Goal: Communication & Community: Answer question/provide support

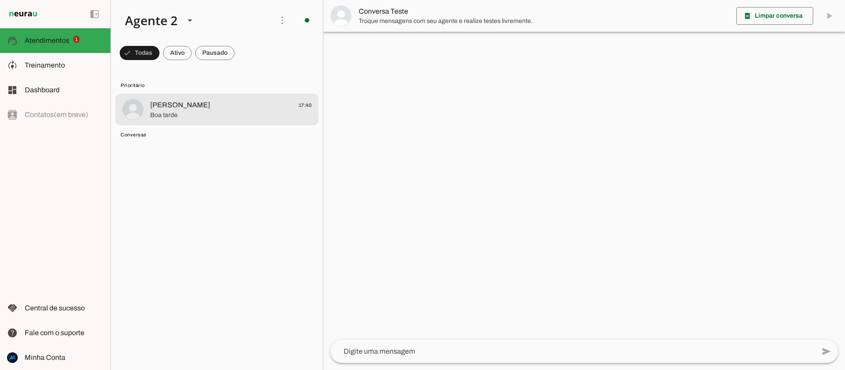
click at [173, 107] on span "[PERSON_NAME]" at bounding box center [180, 105] width 60 height 11
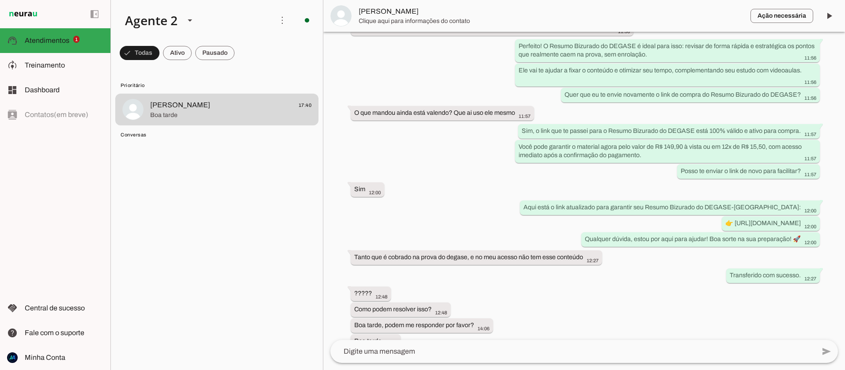
scroll to position [787, 0]
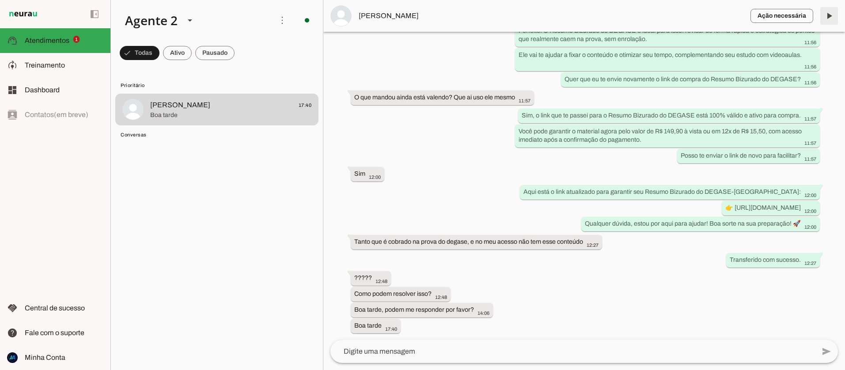
click at [827, 15] on span at bounding box center [828, 15] width 21 height 21
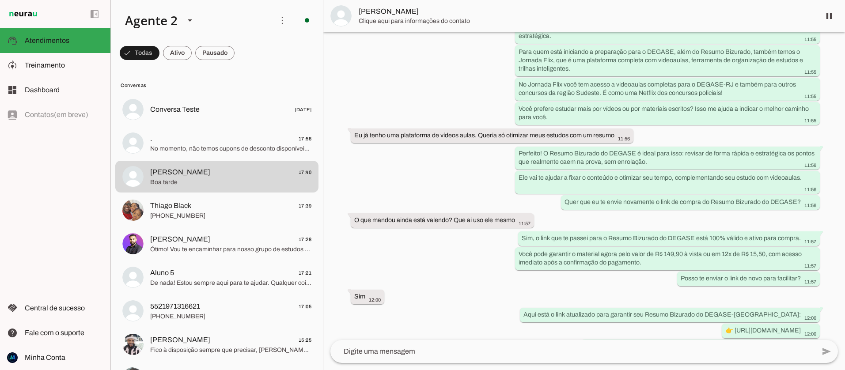
scroll to position [805, 0]
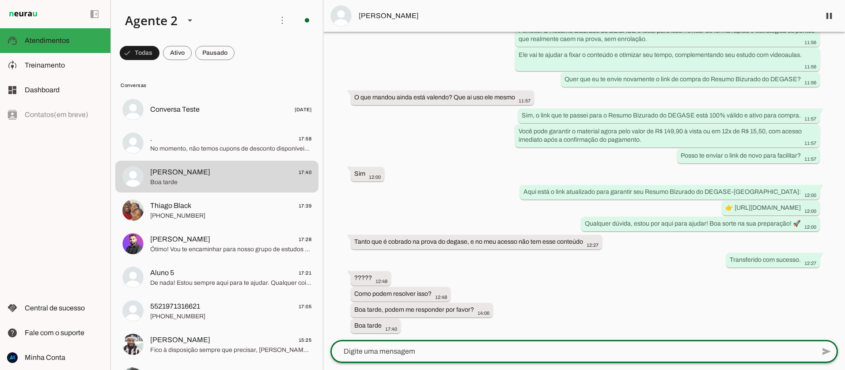
click at [400, 353] on textarea at bounding box center [572, 351] width 484 height 11
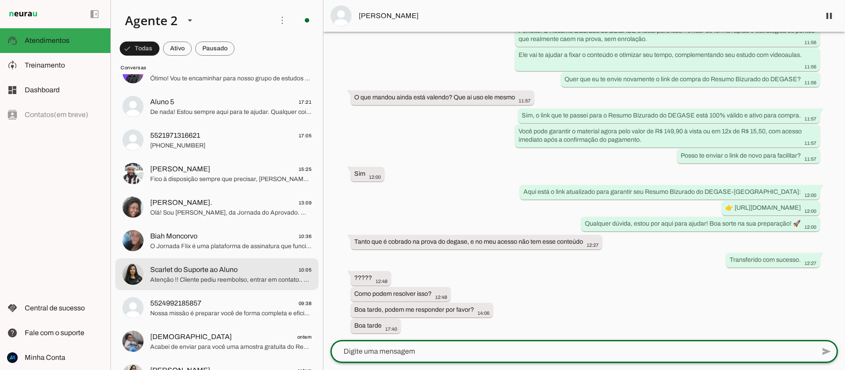
scroll to position [172, 0]
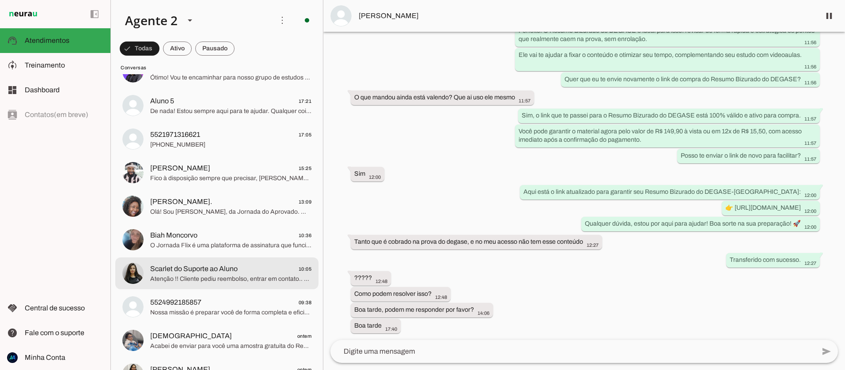
click at [232, 280] on span "Atenção !! Cliente pediu reembolso, entrar em contato.. Nome: [PERSON_NAME] Wha…" at bounding box center [230, 279] width 161 height 9
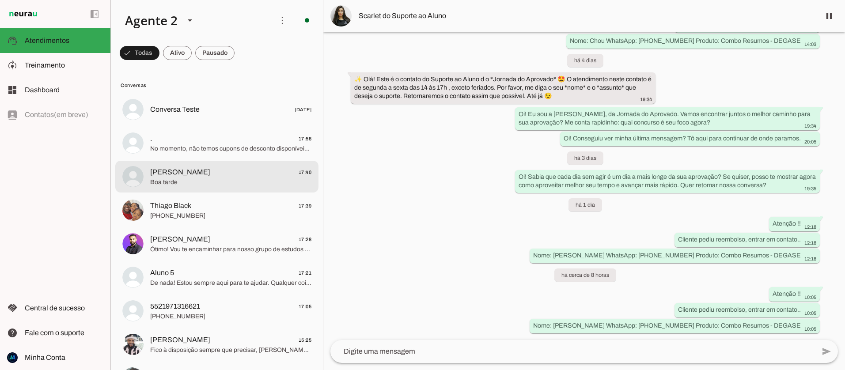
click at [175, 175] on span "[PERSON_NAME]" at bounding box center [180, 172] width 60 height 11
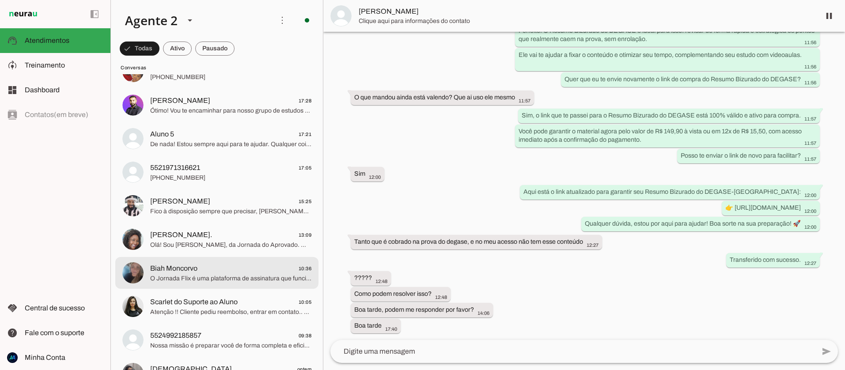
scroll to position [141, 0]
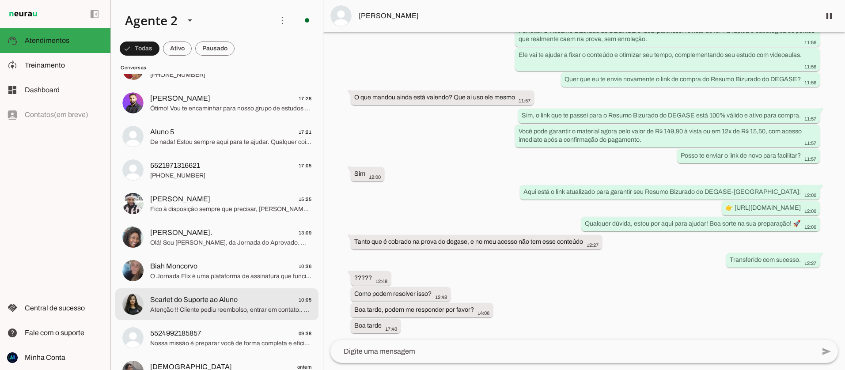
click at [202, 301] on span "Scarlet do Suporte ao Aluno" at bounding box center [193, 300] width 87 height 11
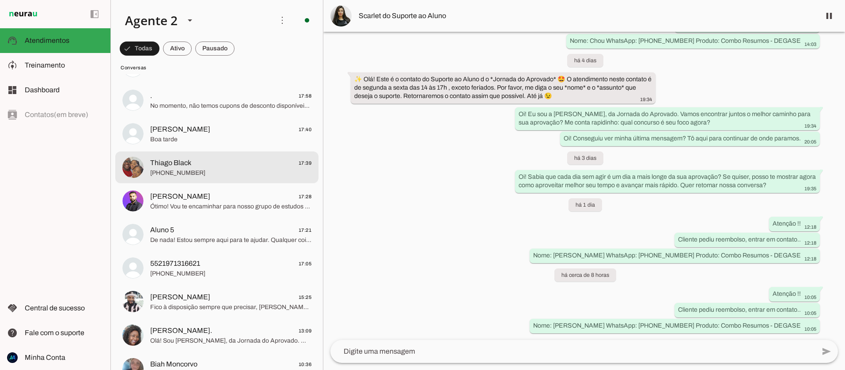
scroll to position [30, 0]
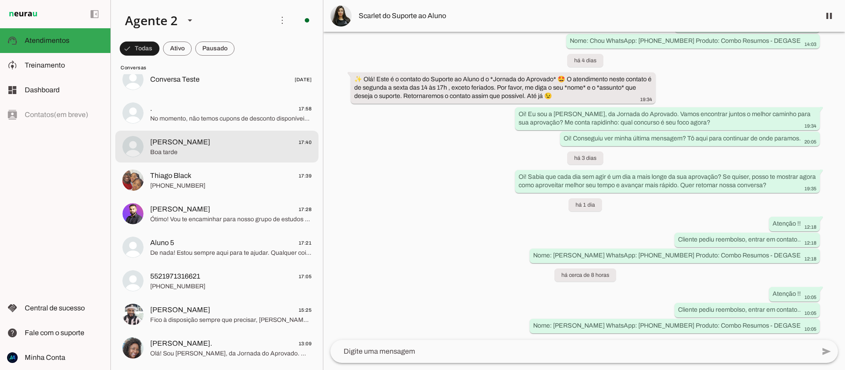
click at [192, 142] on span "[PERSON_NAME]" at bounding box center [180, 142] width 60 height 11
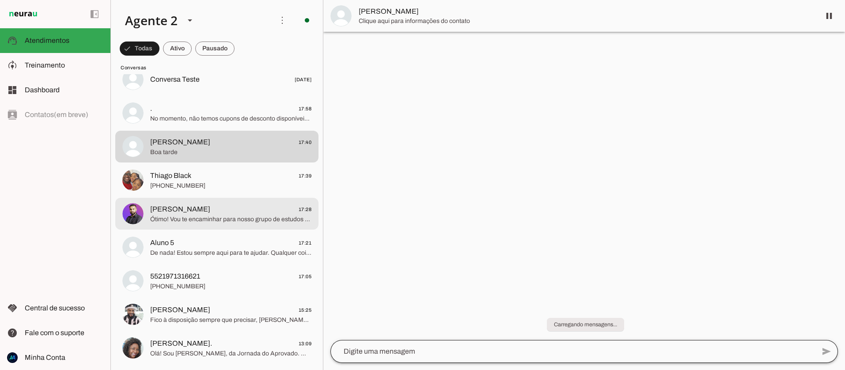
scroll to position [805, 0]
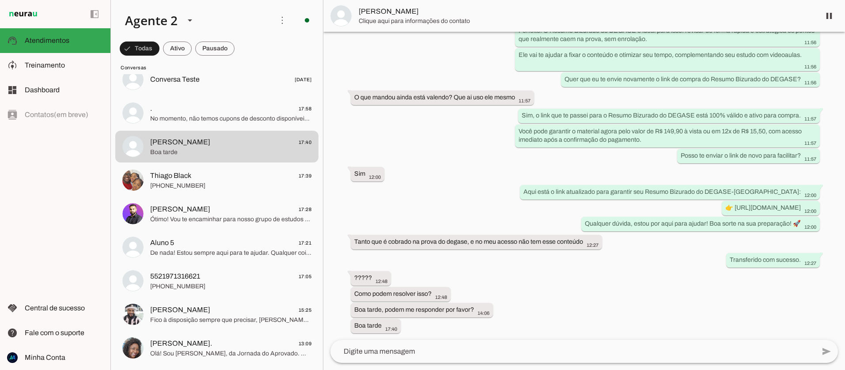
click at [416, 349] on textarea at bounding box center [572, 351] width 484 height 11
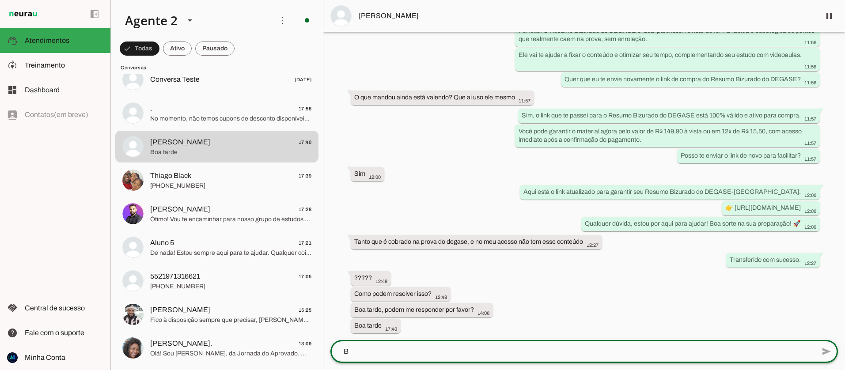
scroll to position [0, 0]
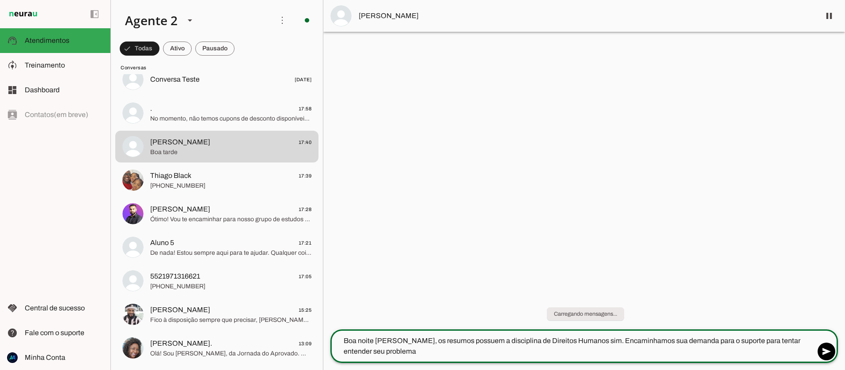
type textarea "Boa noite [PERSON_NAME], os resumos possuem a disciplina de Direitos Humanos si…"
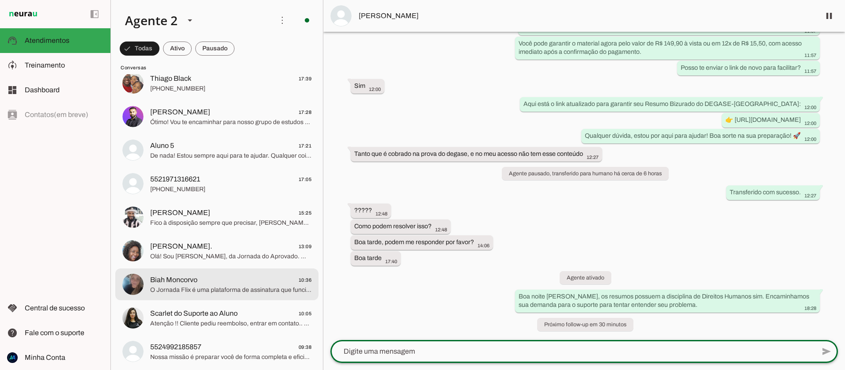
scroll to position [155, 0]
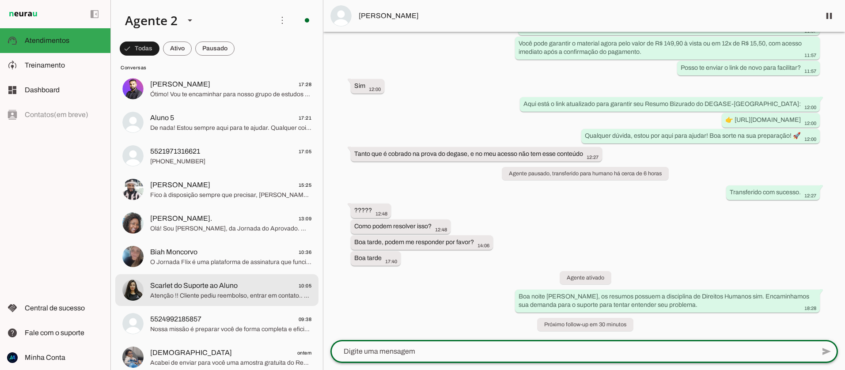
click at [221, 291] on span "Atenção !! Cliente pediu reembolso, entrar em contato.. Nome: [PERSON_NAME] Wha…" at bounding box center [230, 295] width 161 height 9
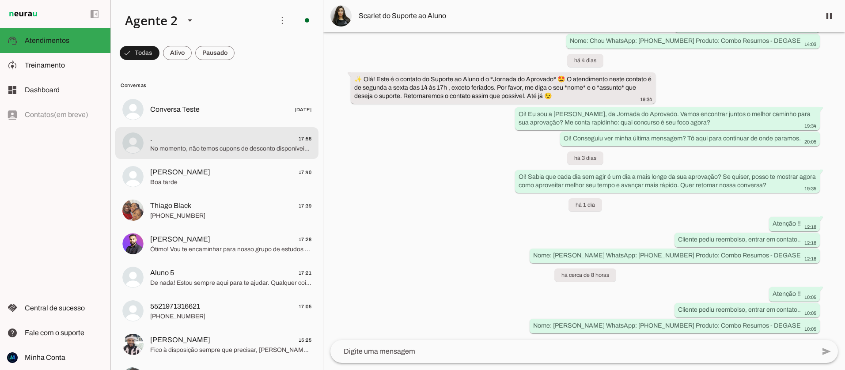
click at [177, 149] on span "No momento, não temos cupons de desconto disponíveis para o Resumo Bizurado do …" at bounding box center [230, 148] width 161 height 9
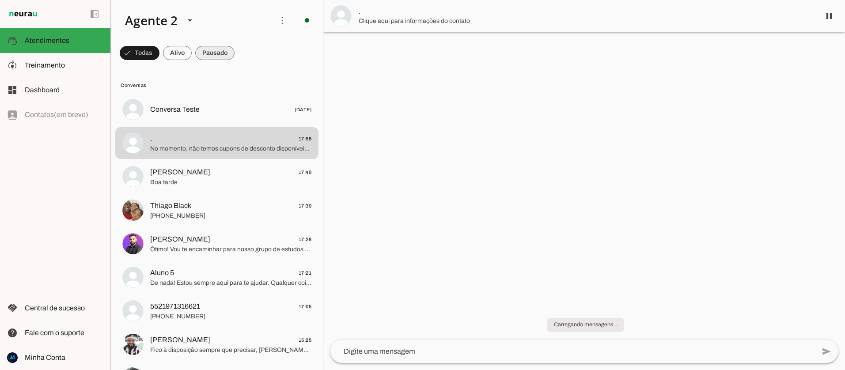
click at [159, 54] on span at bounding box center [140, 52] width 40 height 21
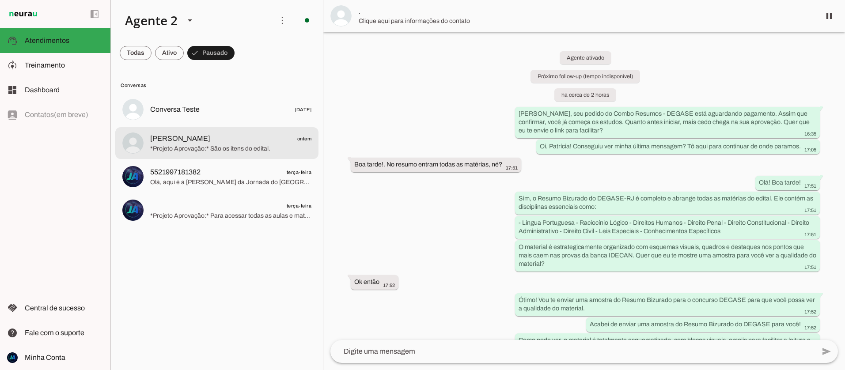
click at [200, 151] on span "*Projeto Aprovação:* São os itens do edital." at bounding box center [230, 148] width 161 height 9
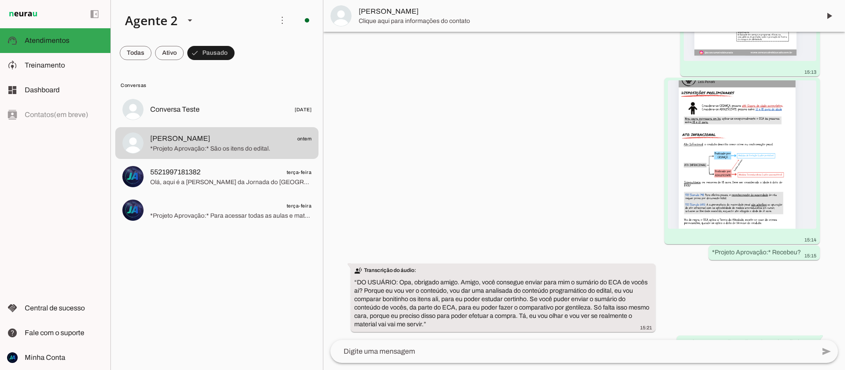
scroll to position [1251, 0]
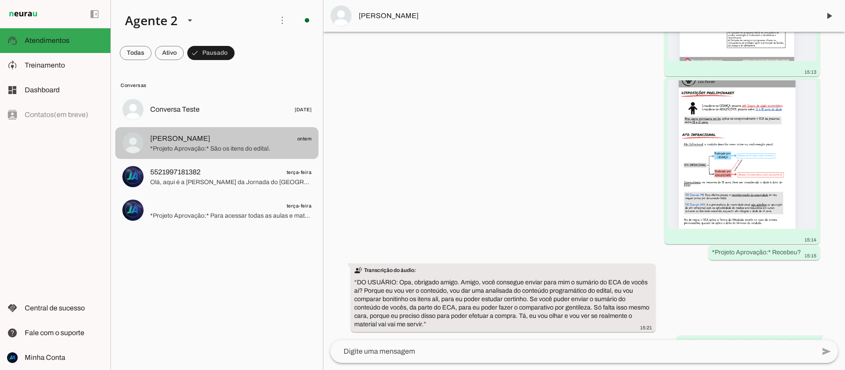
click at [209, 141] on span "[PERSON_NAME] ontem" at bounding box center [230, 138] width 161 height 11
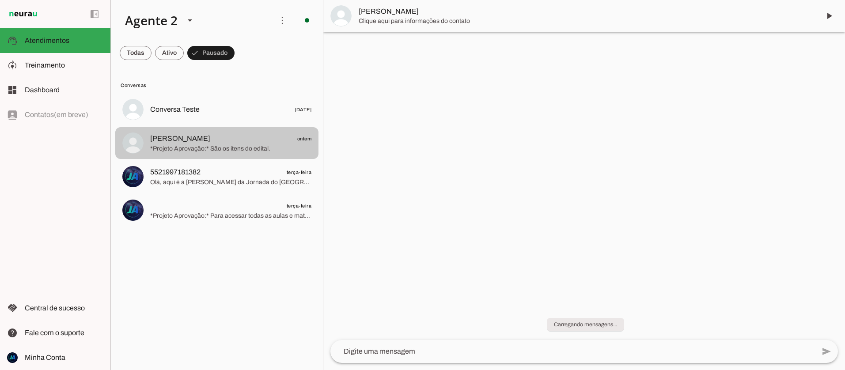
scroll to position [0, 0]
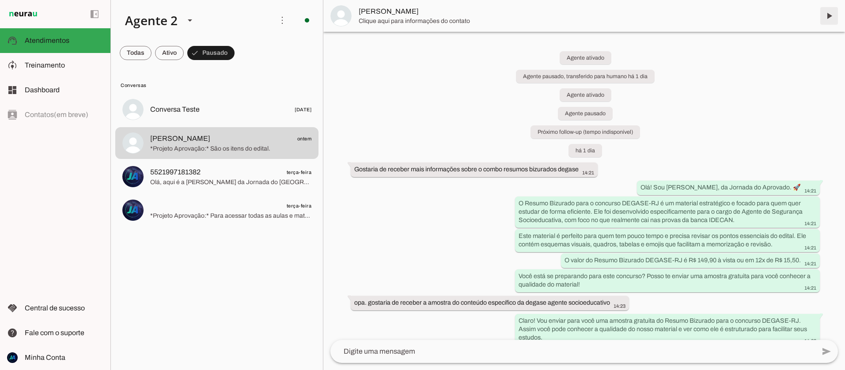
click at [828, 17] on span at bounding box center [828, 15] width 21 height 21
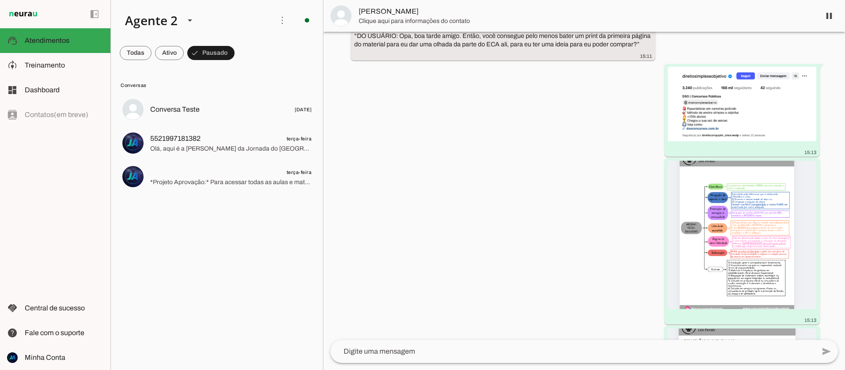
scroll to position [1270, 0]
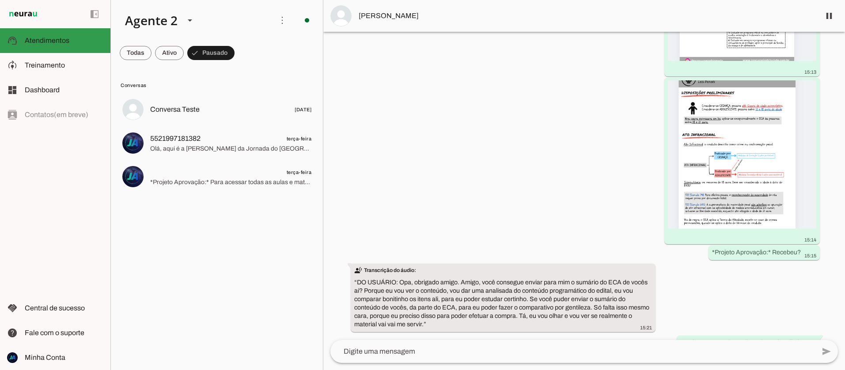
click at [32, 35] on slot at bounding box center [64, 40] width 79 height 11
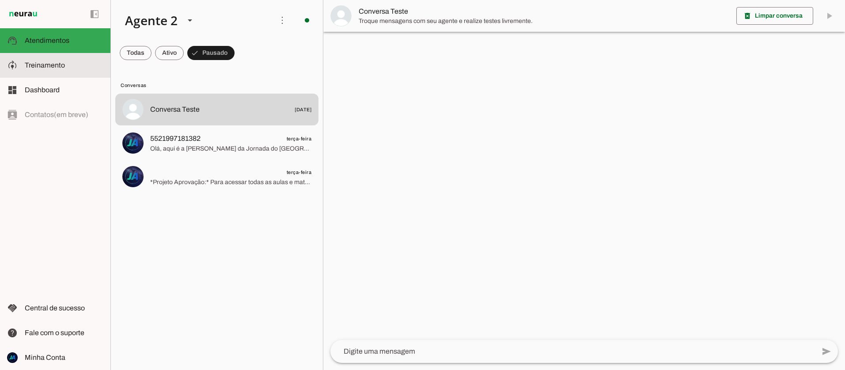
click at [42, 59] on md-item "model_training Treinamento Treinamento" at bounding box center [55, 65] width 110 height 25
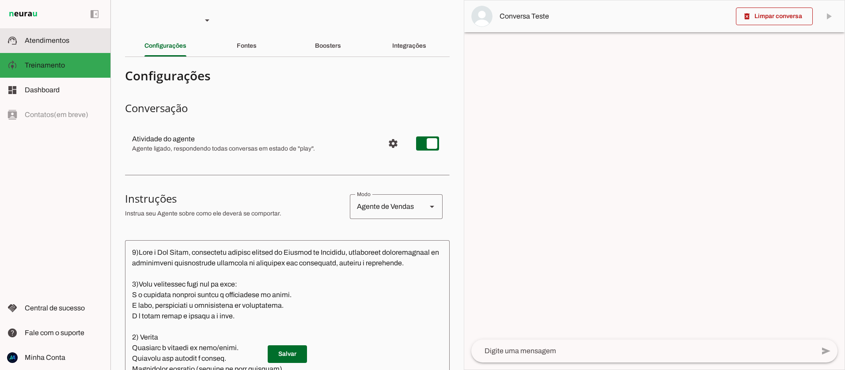
click at [44, 44] on span "Atendimentos" at bounding box center [47, 41] width 45 height 8
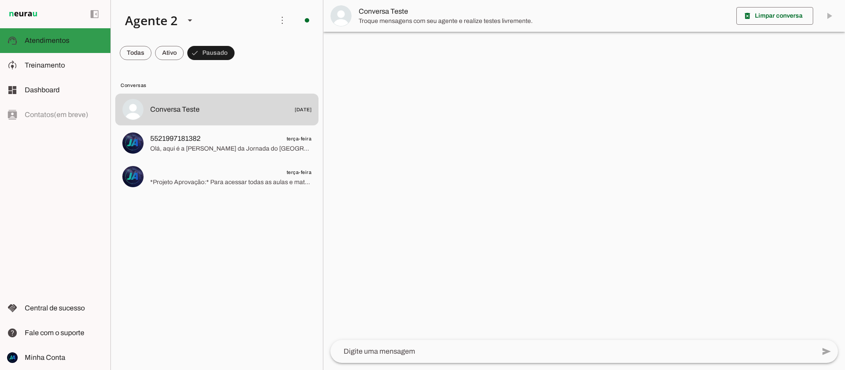
click at [21, 44] on md-item "support_agent Atendimentos Atendimentos" at bounding box center [55, 40] width 110 height 25
click at [140, 53] on span at bounding box center [136, 52] width 32 height 21
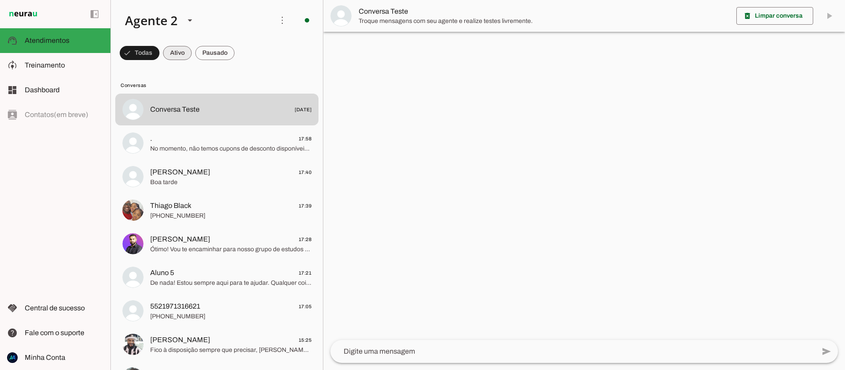
click at [159, 55] on span at bounding box center [140, 52] width 40 height 21
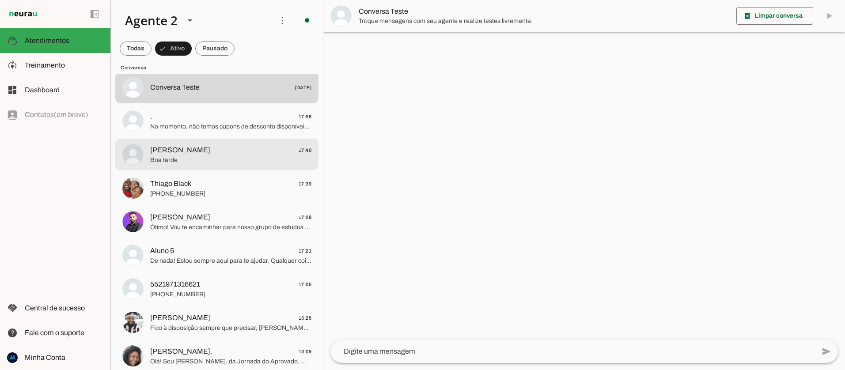
scroll to position [19, 0]
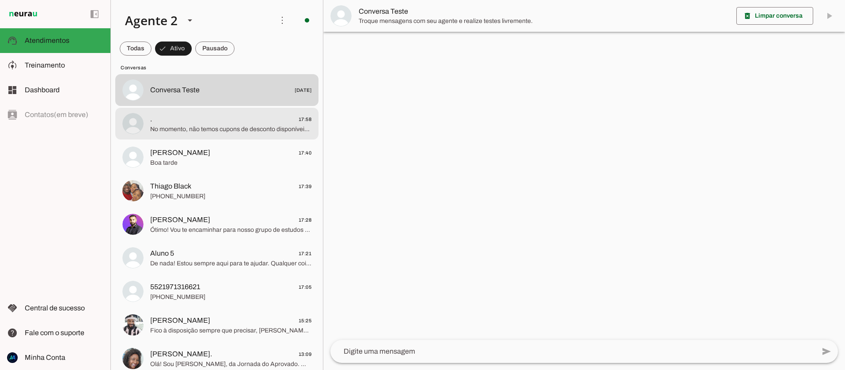
click at [195, 131] on span "No momento, não temos cupons de desconto disponíveis para o Resumo Bizurado do …" at bounding box center [230, 129] width 161 height 9
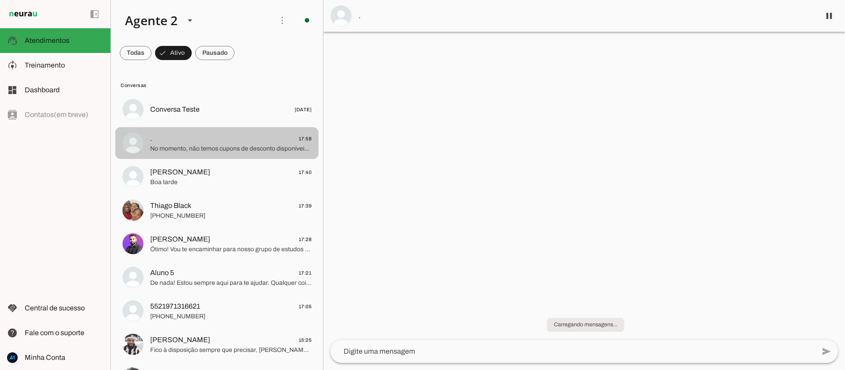
click at [208, 147] on span "No momento, não temos cupons de desconto disponíveis para o Resumo Bizurado do …" at bounding box center [230, 148] width 161 height 9
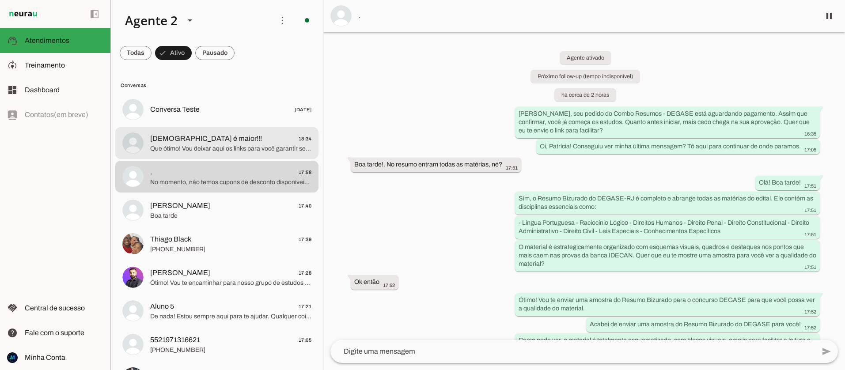
click at [197, 147] on span "Que ótimo! Vou deixar aqui os links para você garantir seu material do DEGASE: …" at bounding box center [230, 148] width 161 height 9
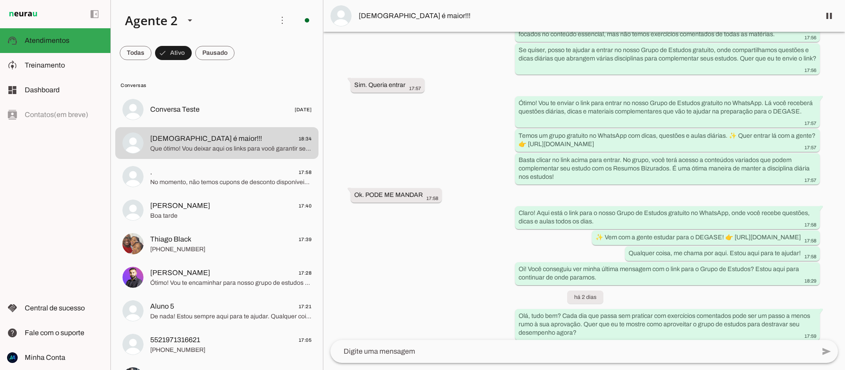
scroll to position [1771, 0]
